Goal: Task Accomplishment & Management: Use online tool/utility

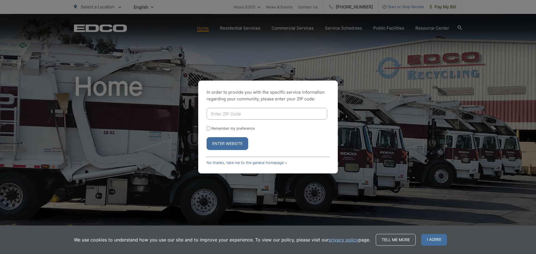
click at [236, 114] on input "Enter ZIP Code" at bounding box center [266, 114] width 121 height 12
type input "91901"
click at [217, 129] on label "Remember my preference" at bounding box center [232, 128] width 43 height 4
click at [210, 129] on input "Remember my preference" at bounding box center [208, 129] width 4 height 4
checkbox input "true"
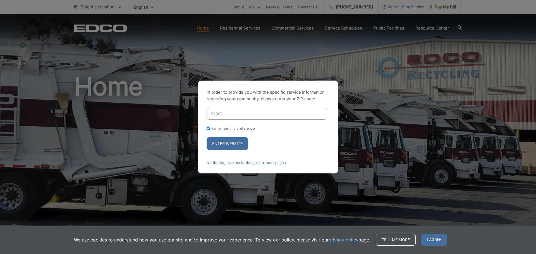
click at [219, 146] on button "Enter Website" at bounding box center [227, 143] width 42 height 13
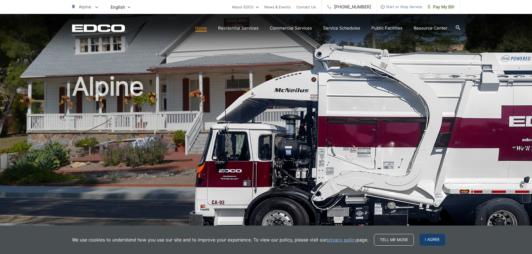
click at [433, 241] on span "I agree" at bounding box center [432, 240] width 26 height 12
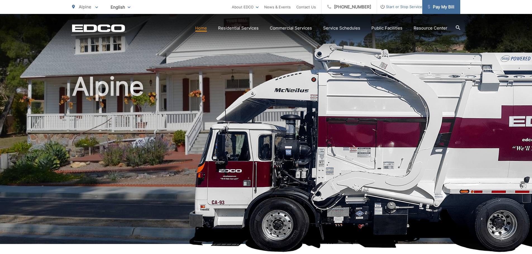
click at [442, 10] on link "Pay My Bill" at bounding box center [441, 7] width 38 height 14
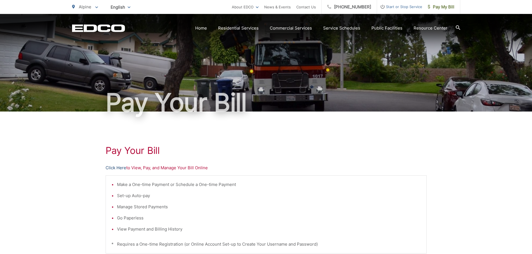
click at [119, 168] on link "Click Here" at bounding box center [115, 168] width 21 height 7
